Goal: Task Accomplishment & Management: Complete application form

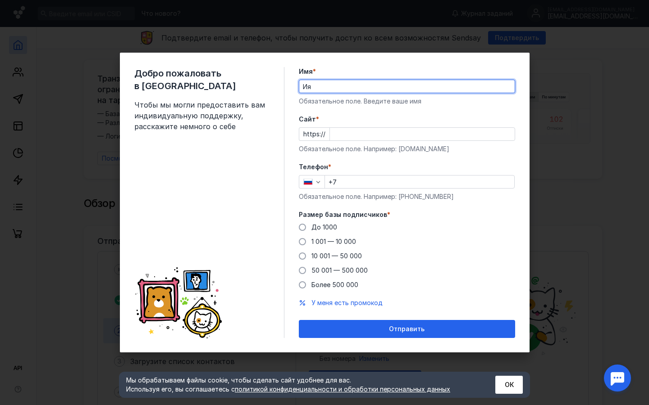
type input "Ия"
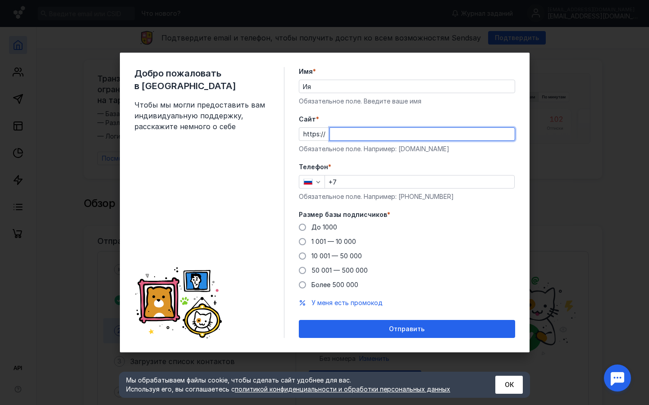
click at [362, 135] on input "Cайт *" at bounding box center [422, 134] width 185 height 13
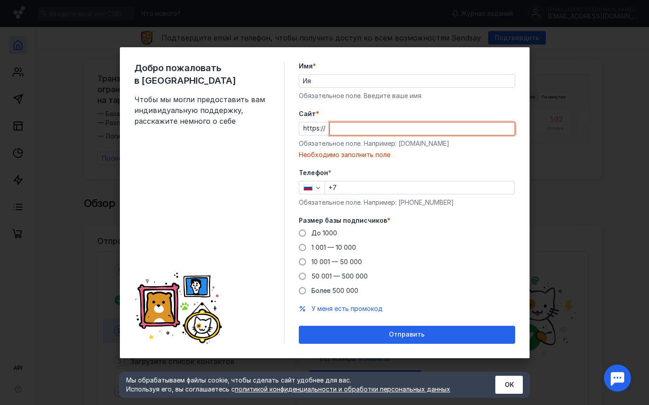
paste input "[DOMAIN_NAME][URL]"
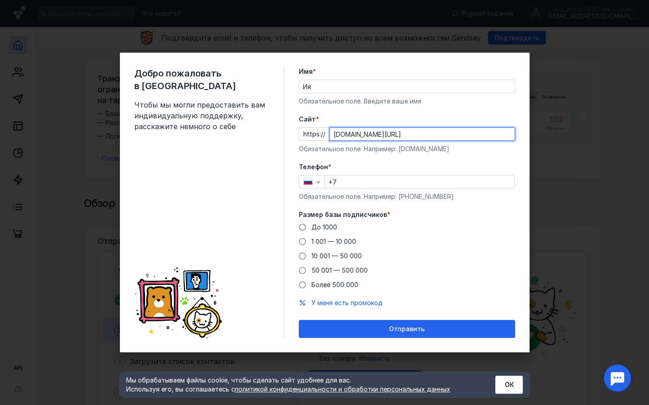
type input "[DOMAIN_NAME][URL]"
click at [381, 178] on input "+7" at bounding box center [419, 182] width 189 height 13
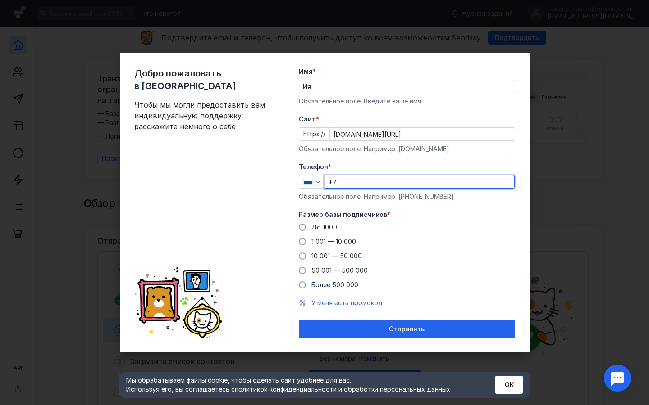
paste input "[PHONE_NUMBER]"
drag, startPoint x: 396, startPoint y: 180, endPoint x: 317, endPoint y: 182, distance: 79.3
click at [317, 182] on div "[PHONE_NUMBER]" at bounding box center [407, 182] width 216 height 14
paste input "[PHONE_NUMBER]"
type input "[PHONE_NUMBER]"
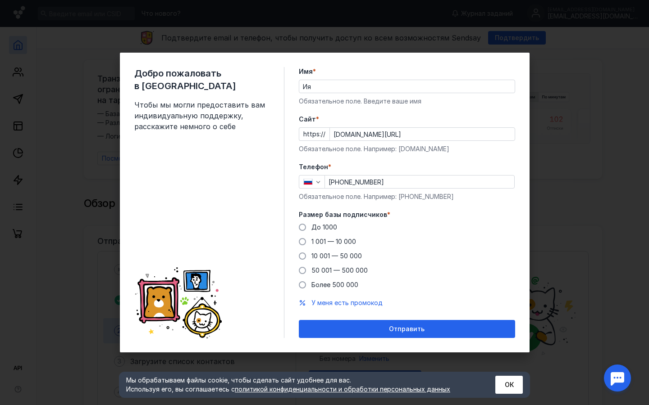
click at [438, 227] on div "До [DATE] 1 001 — 10 000 10 001 — 50 000 50 001 — 500 000 Более 500 000" at bounding box center [407, 256] width 216 height 67
click at [303, 226] on span at bounding box center [302, 227] width 7 height 7
click at [0, 0] on input "До 1000" at bounding box center [0, 0] width 0 height 0
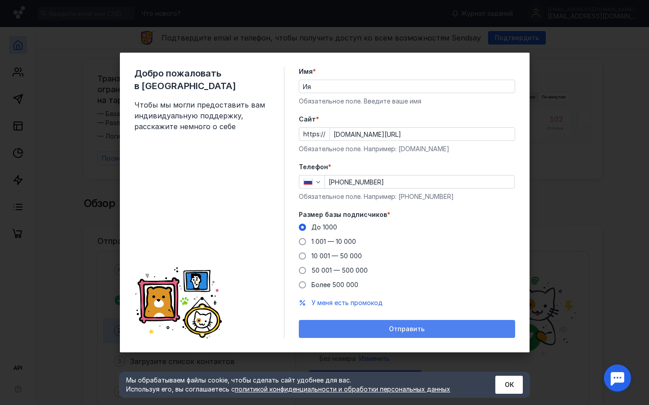
click at [344, 327] on div "Отправить" at bounding box center [406, 330] width 207 height 8
